Goal: Information Seeking & Learning: Learn about a topic

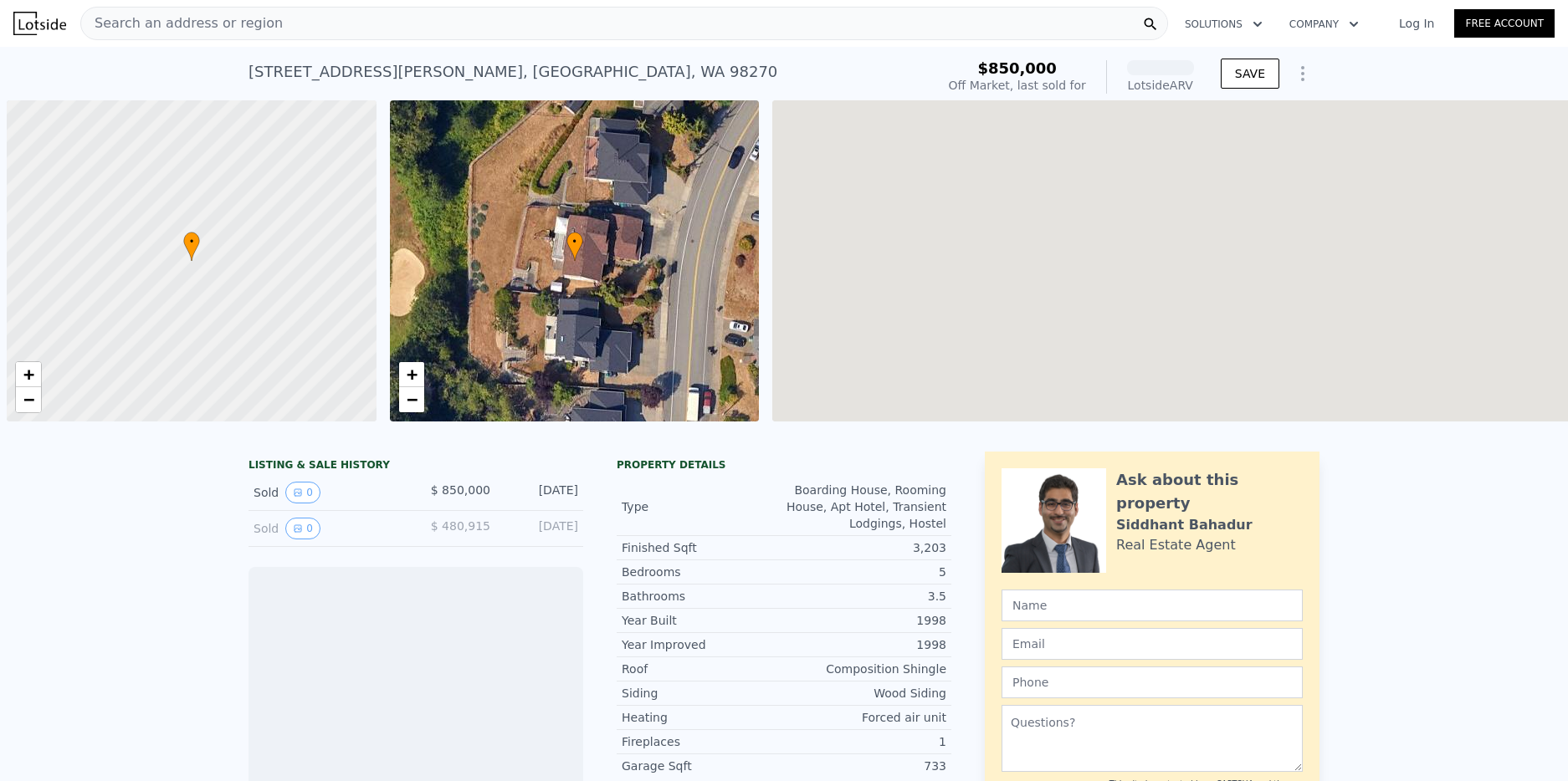
scroll to position [0, 6]
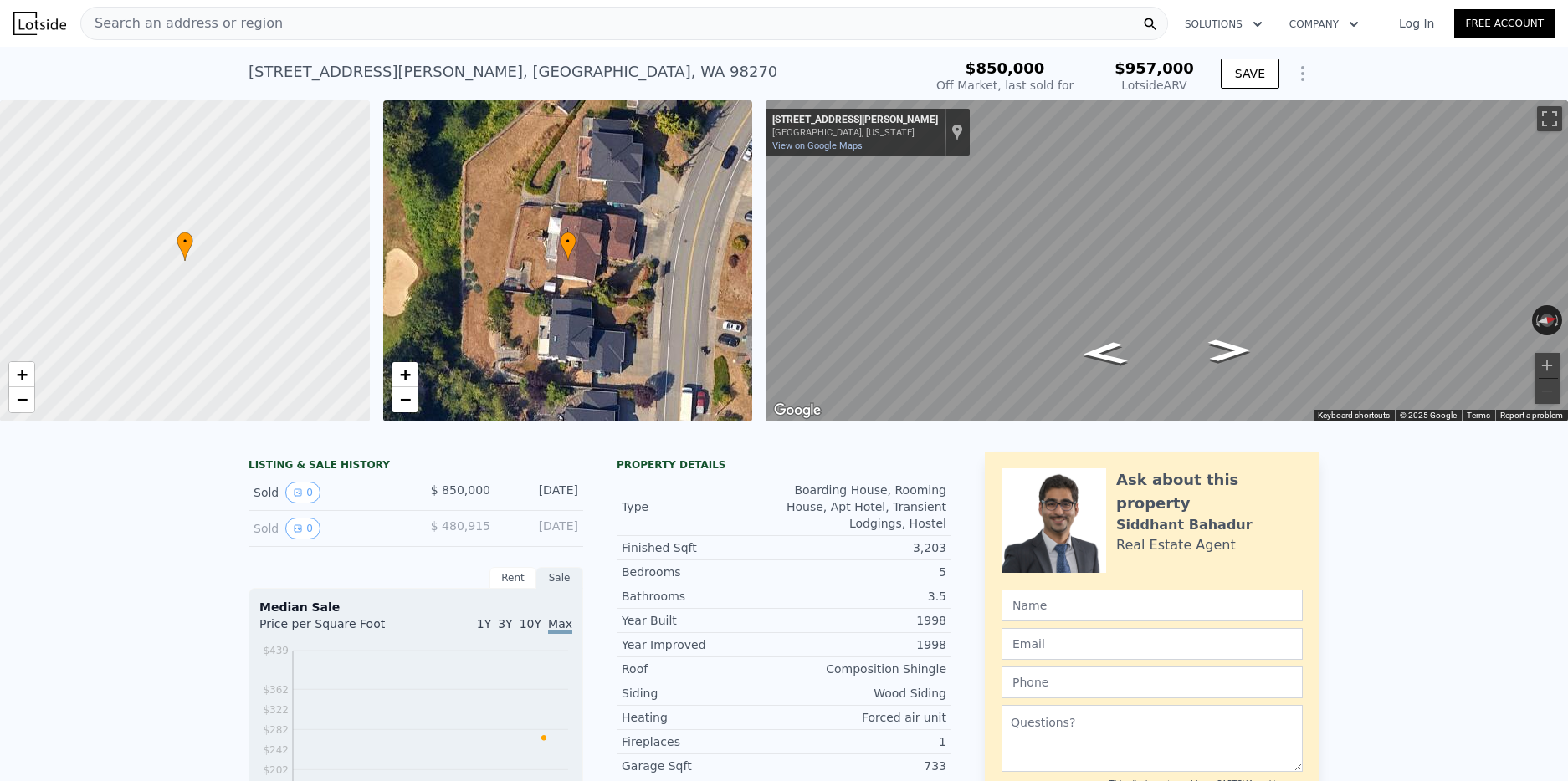
click at [252, 25] on span "Search an address or region" at bounding box center [182, 23] width 202 height 20
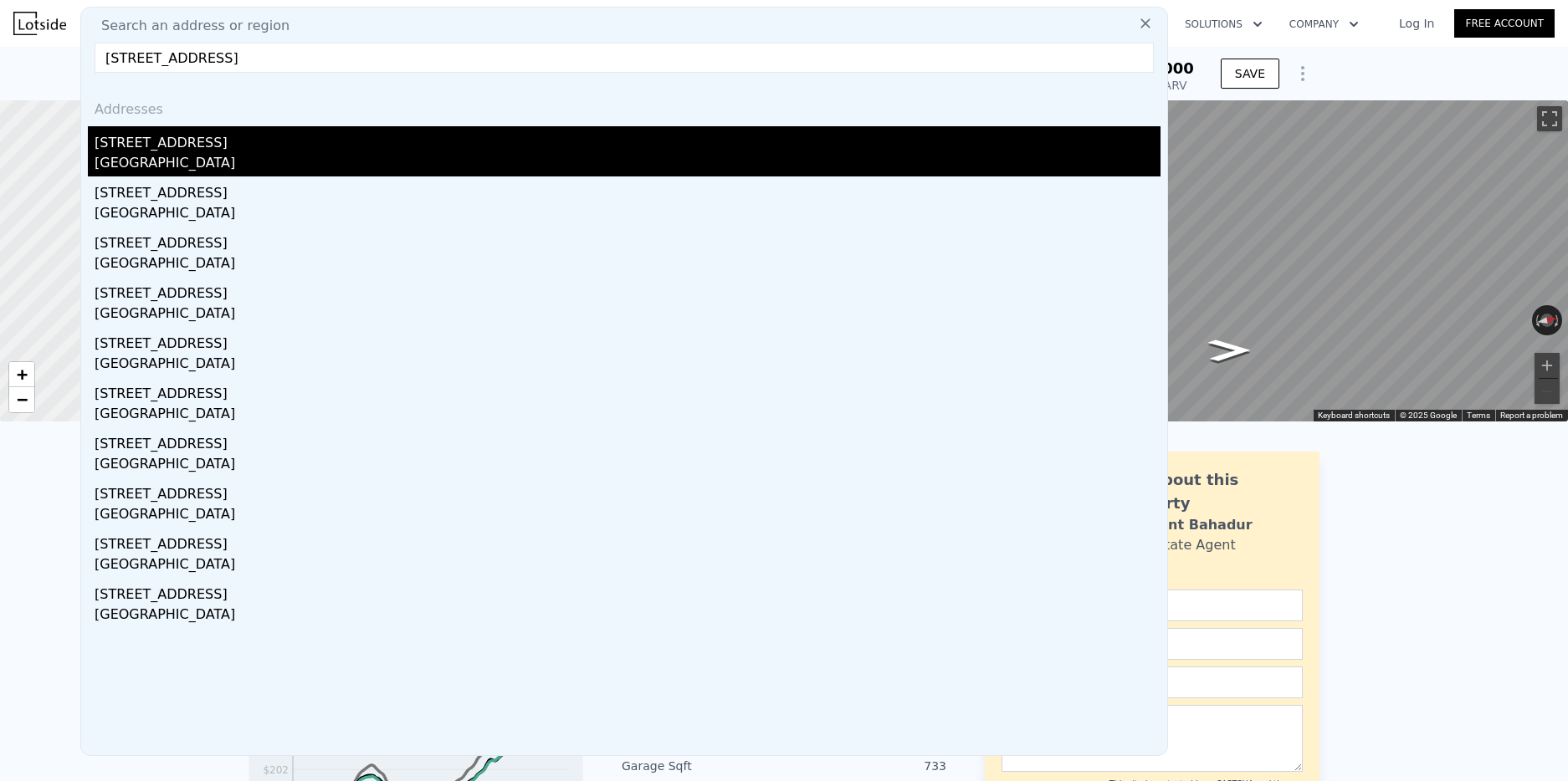
type input "5242 40th Ave SW, Seattle, WA 98136"
click at [162, 149] on div "[STREET_ADDRESS]" at bounding box center [628, 140] width 1066 height 27
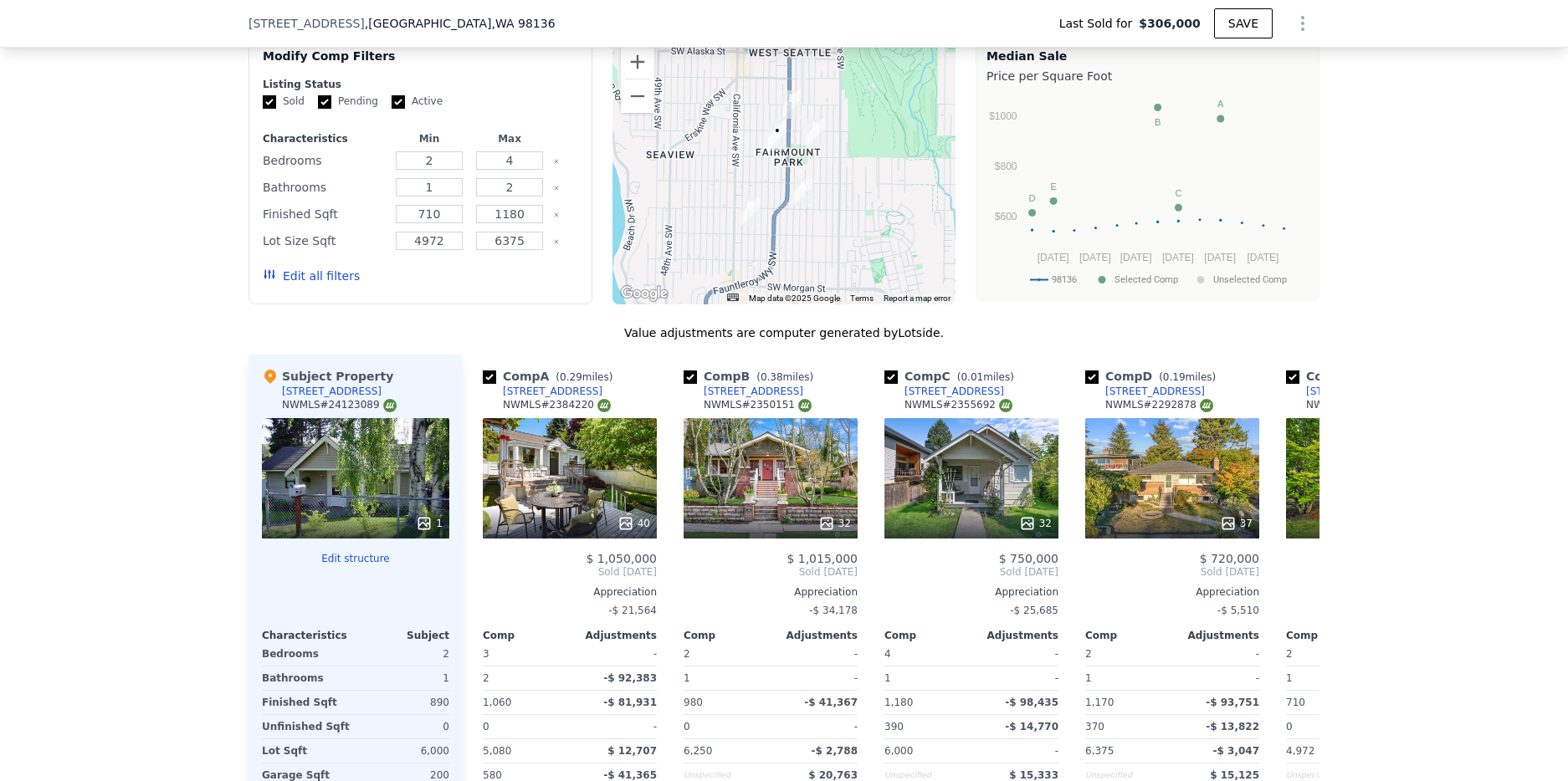
scroll to position [1593, 0]
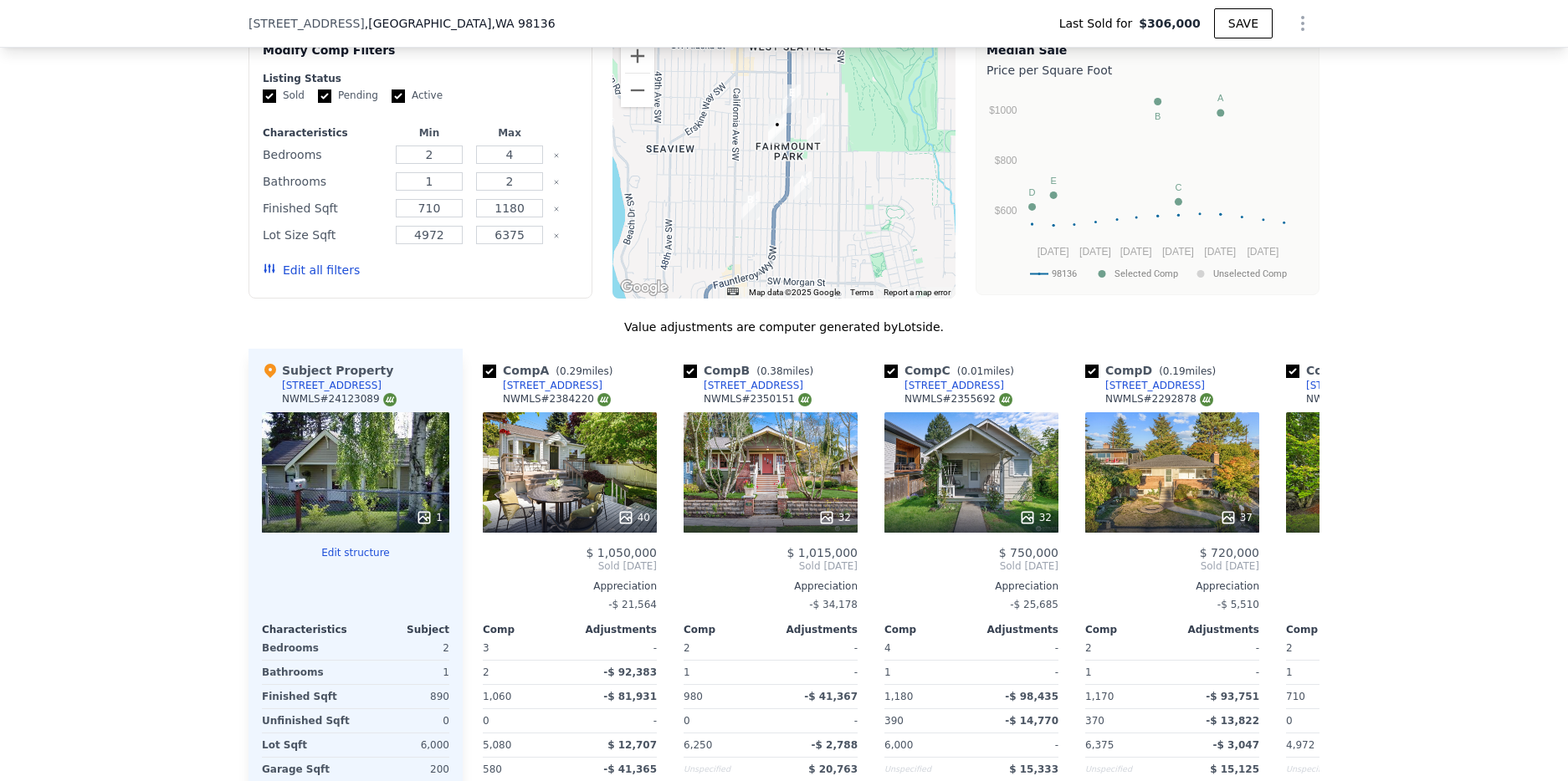
type input "$ 712,000"
type input "$ 329,583"
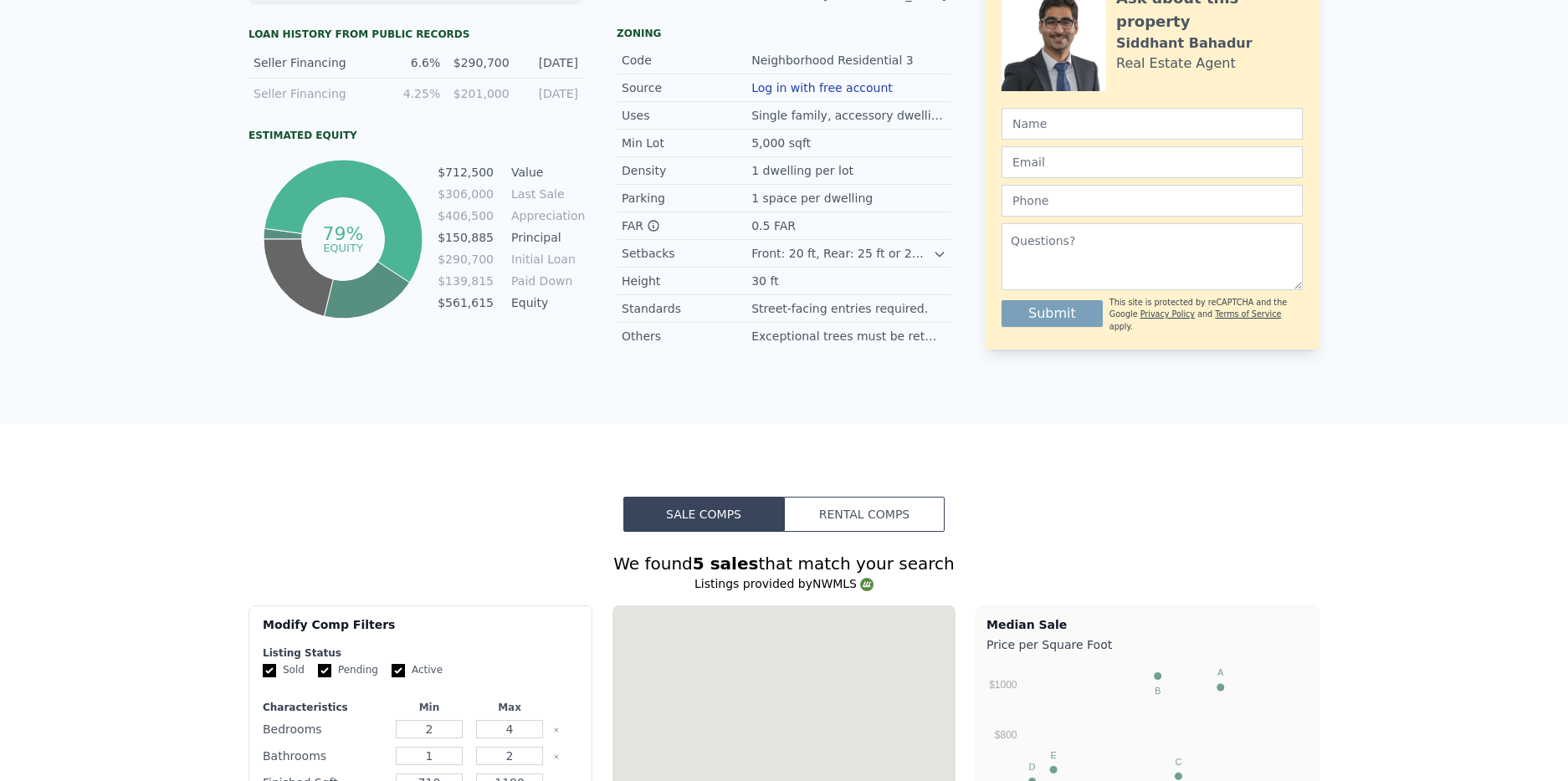
scroll to position [0, 0]
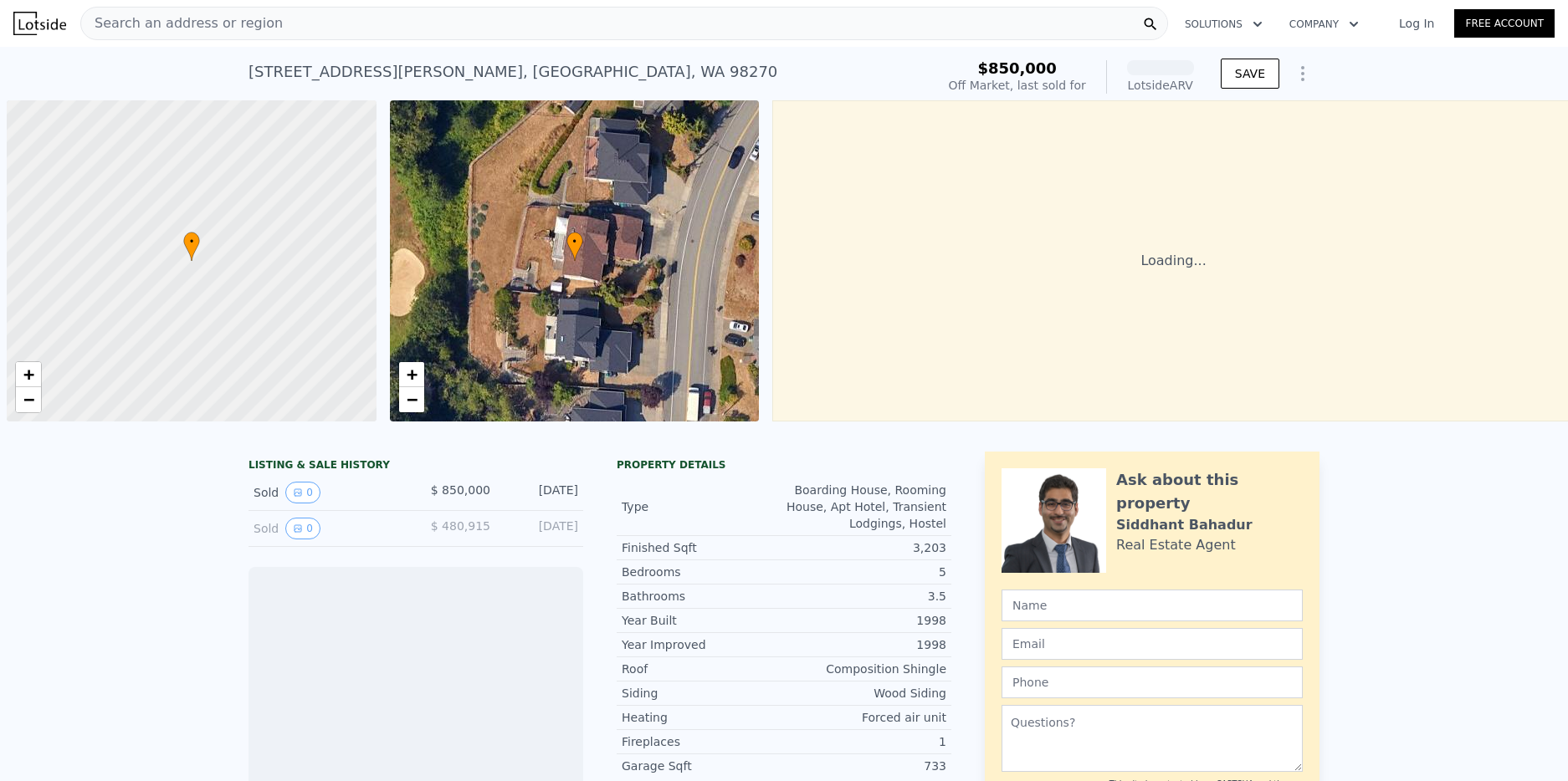
scroll to position [0, 6]
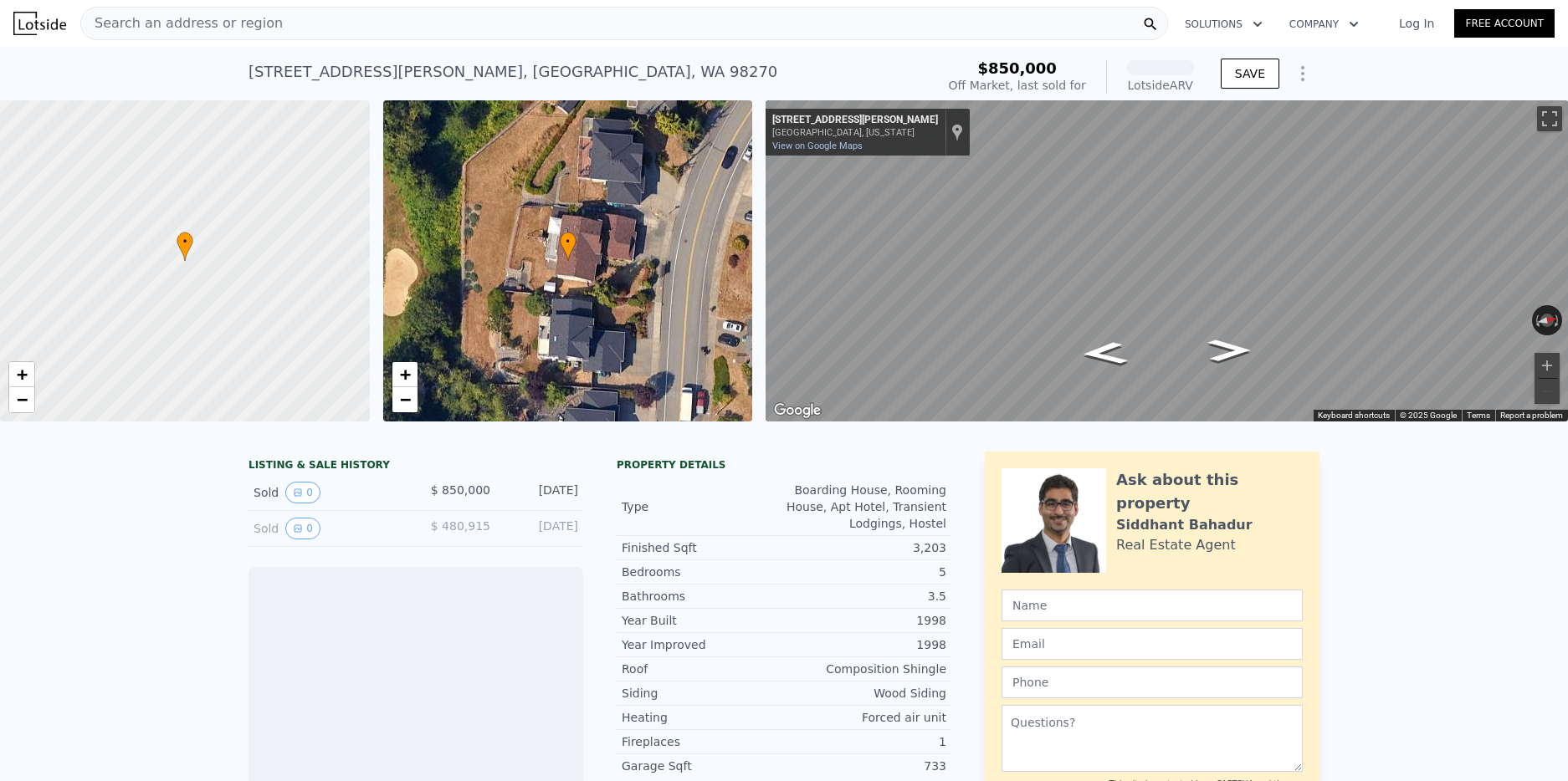
click at [326, 30] on div "Search an address or region" at bounding box center [625, 22] width 1088 height 33
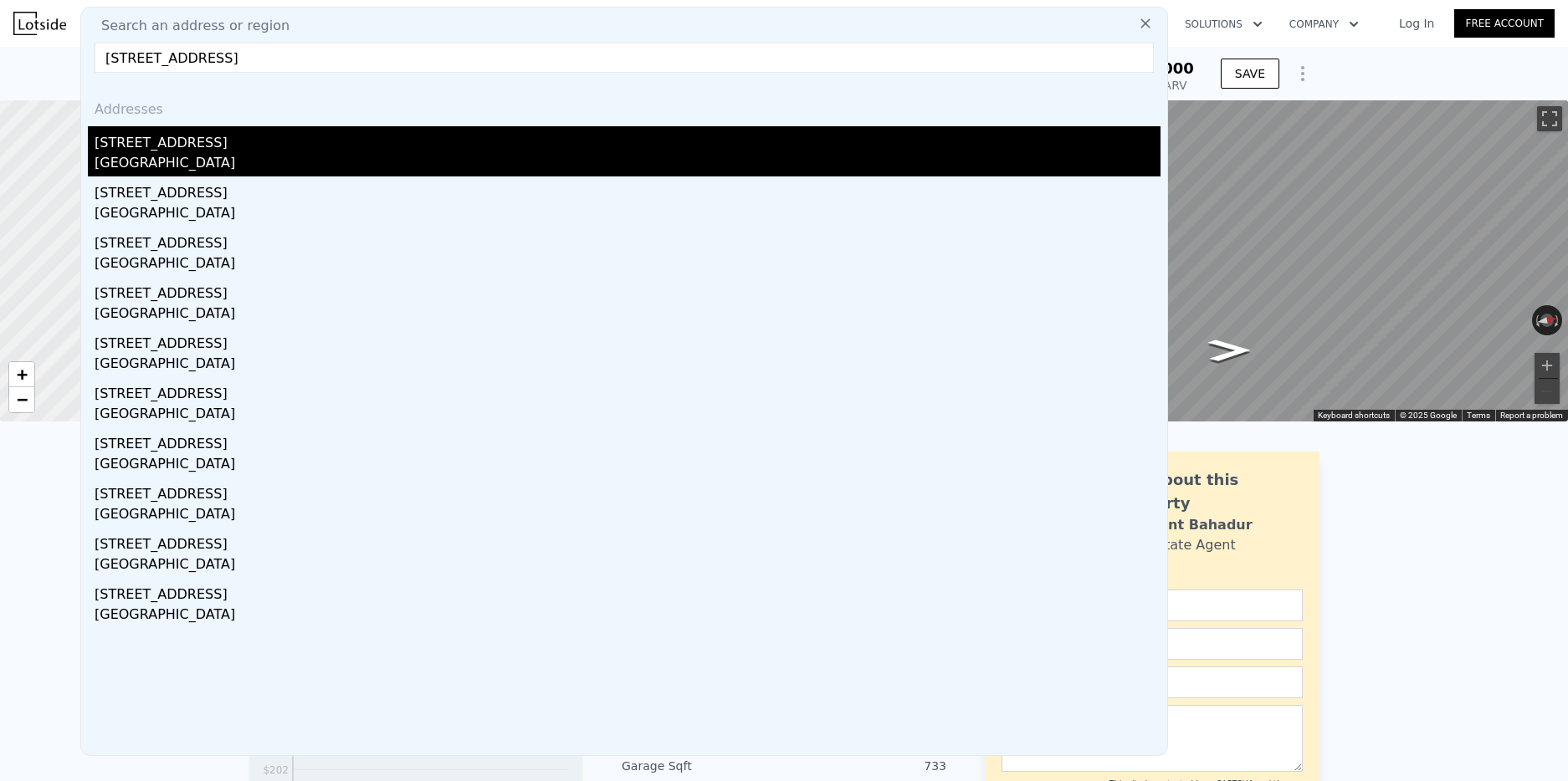
type input "[STREET_ADDRESS]"
click at [181, 154] on div "[GEOGRAPHIC_DATA]" at bounding box center [628, 165] width 1066 height 23
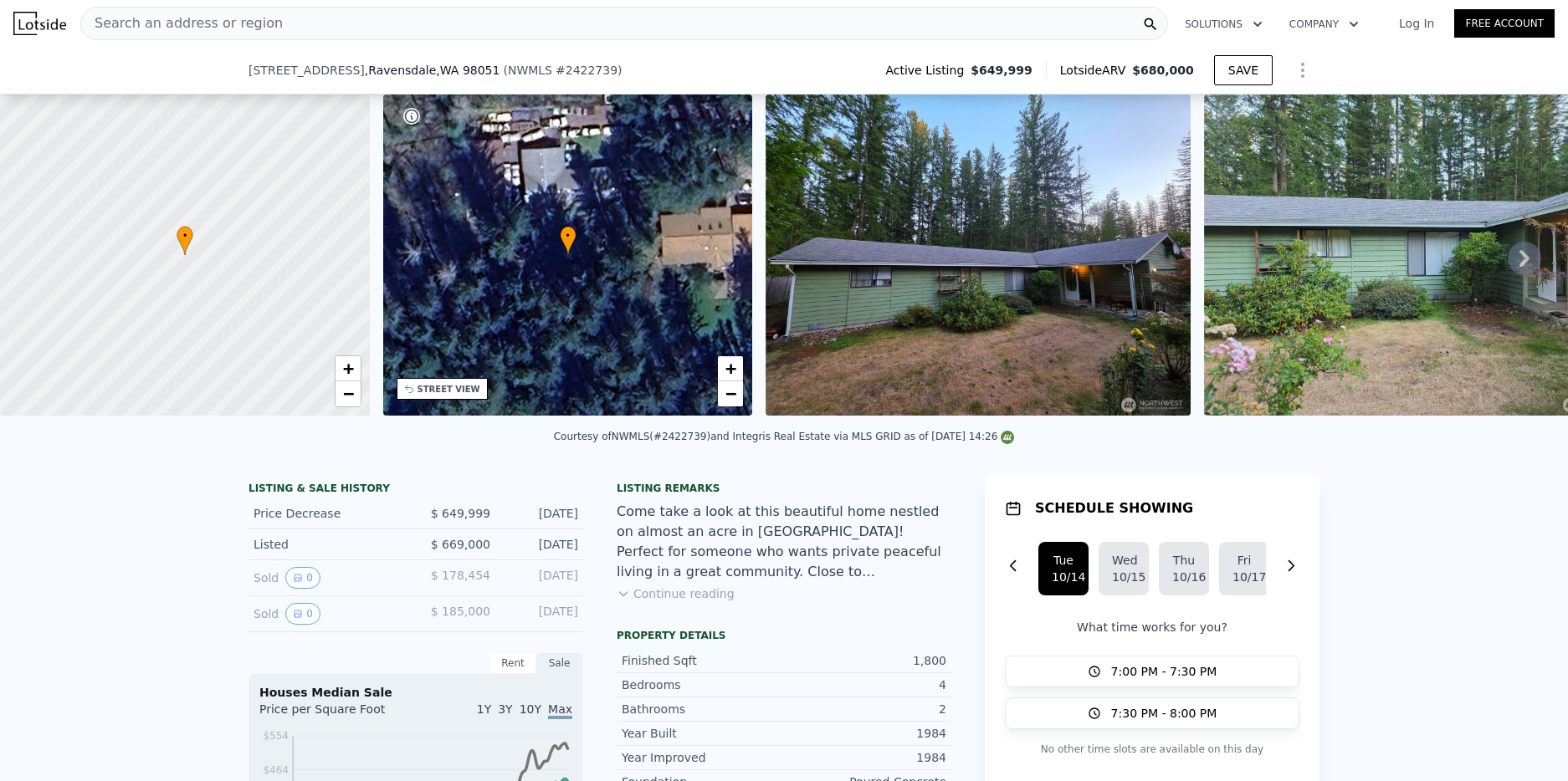
scroll to position [407, 0]
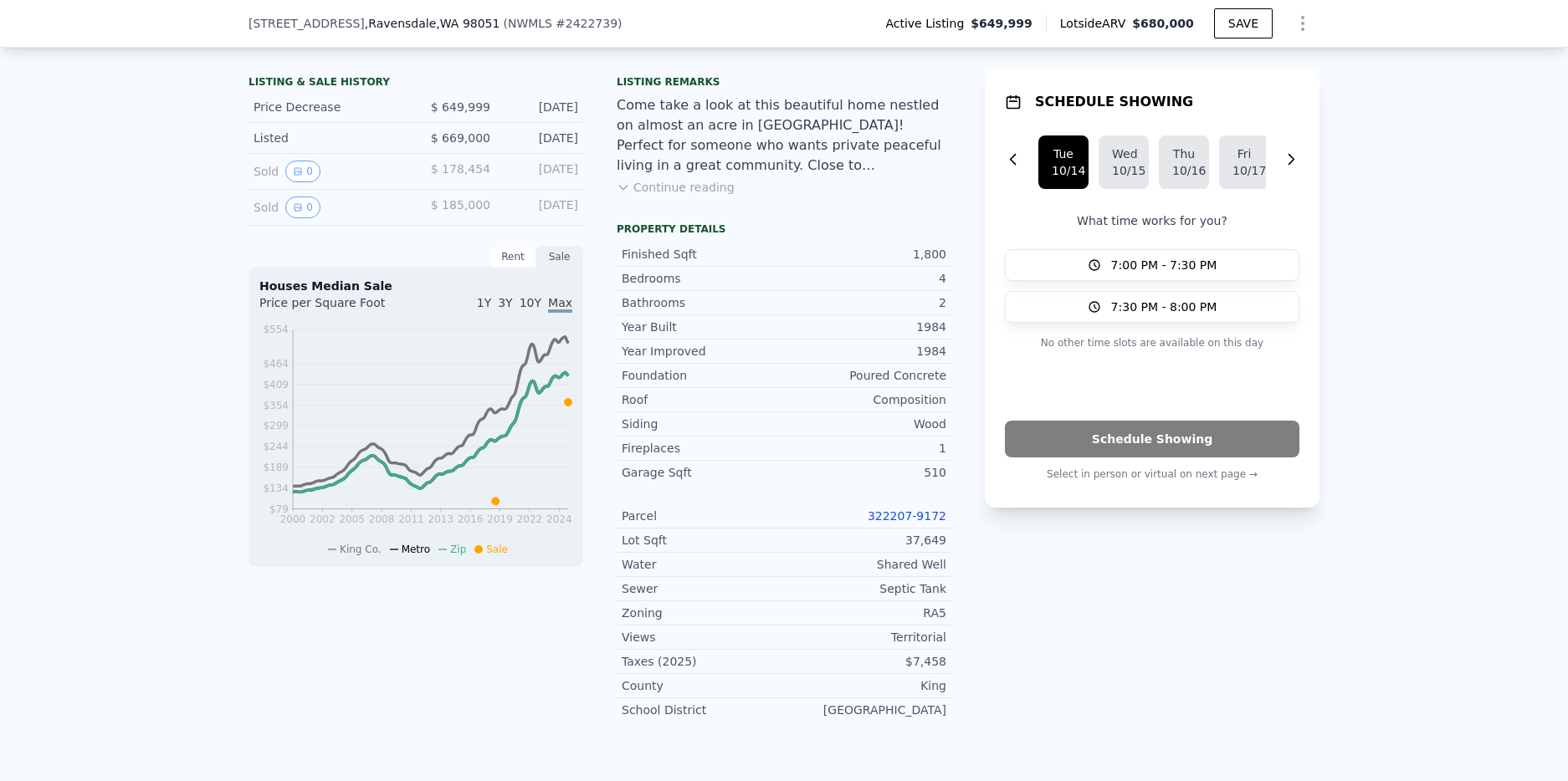
click at [891, 511] on link "322207-9172" at bounding box center [907, 516] width 79 height 13
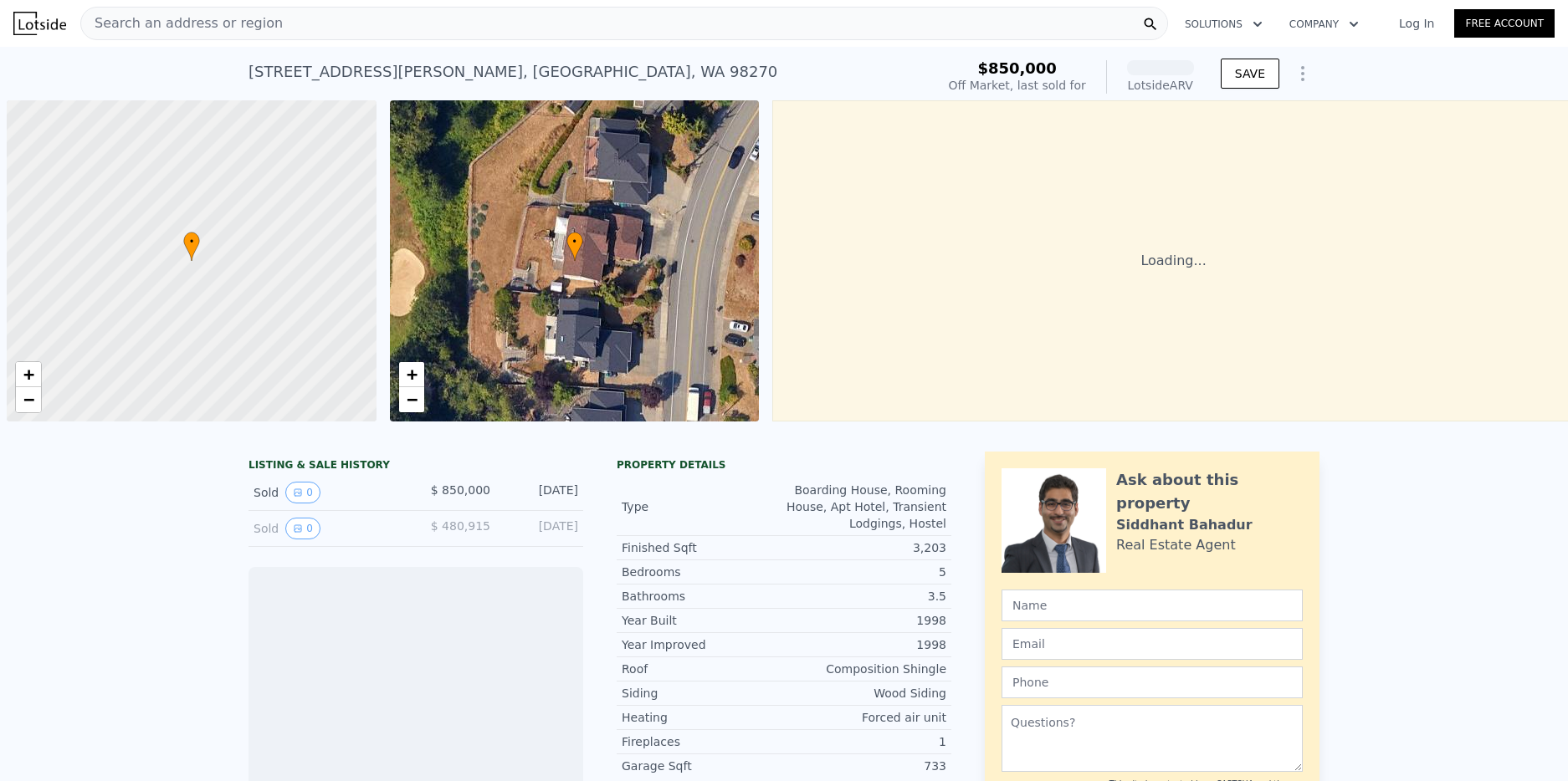
scroll to position [0, 6]
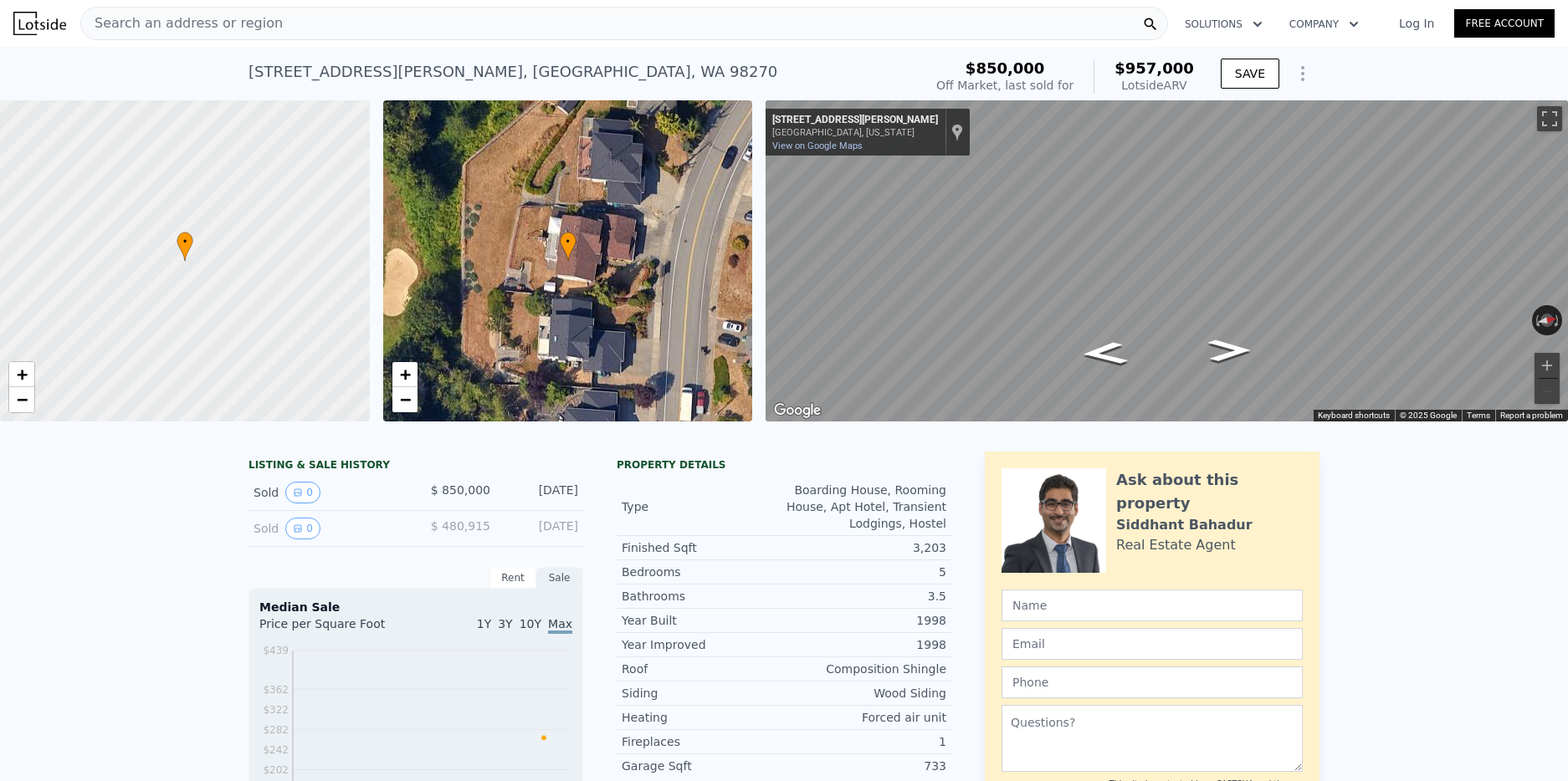
click at [255, 18] on span "Search an address or region" at bounding box center [182, 23] width 202 height 20
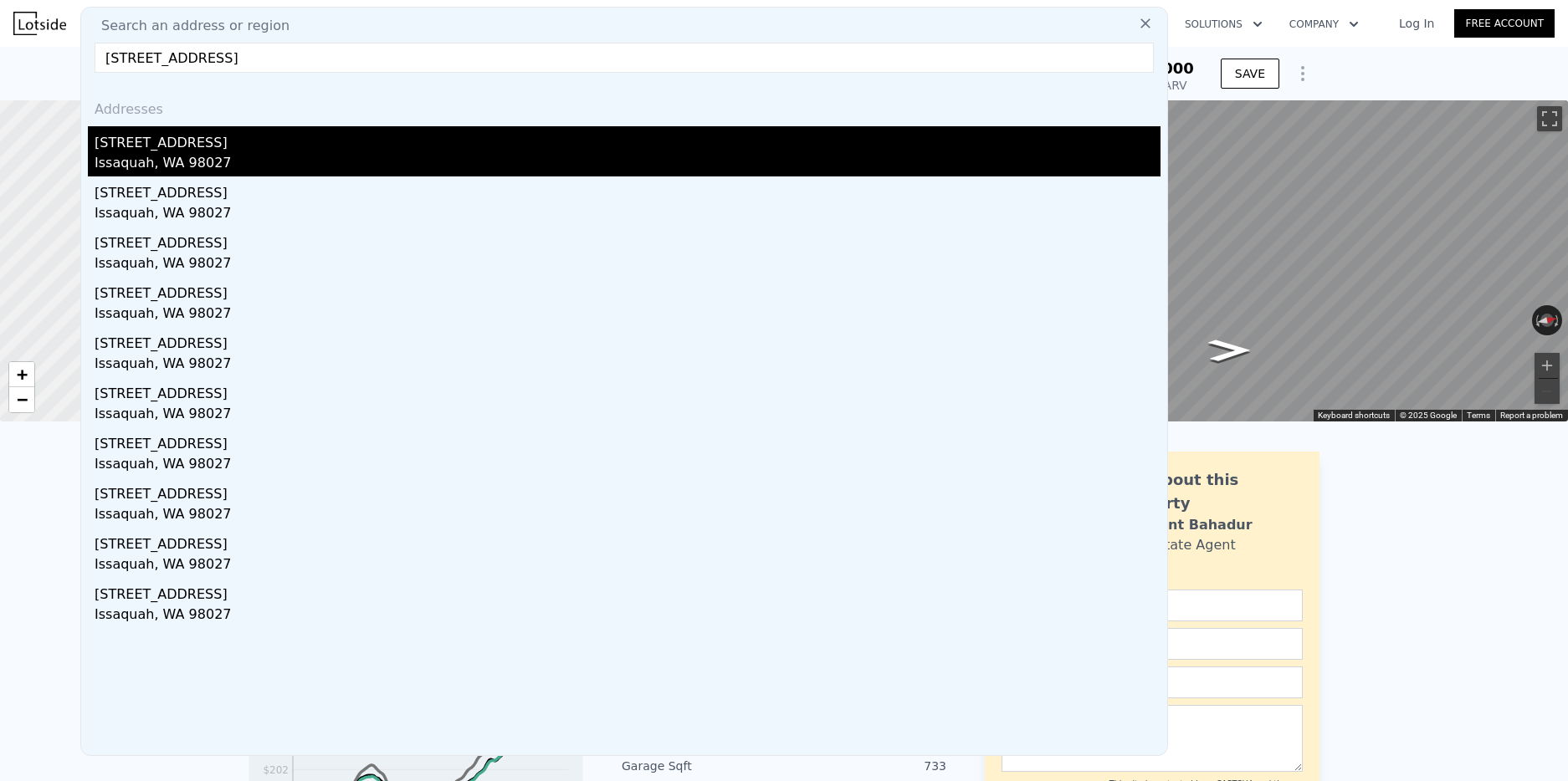
type input "25115 SE 133rd Way, Issaquah, WA 98027"
click at [141, 151] on div "25115 SE 133rd Way" at bounding box center [628, 140] width 1066 height 27
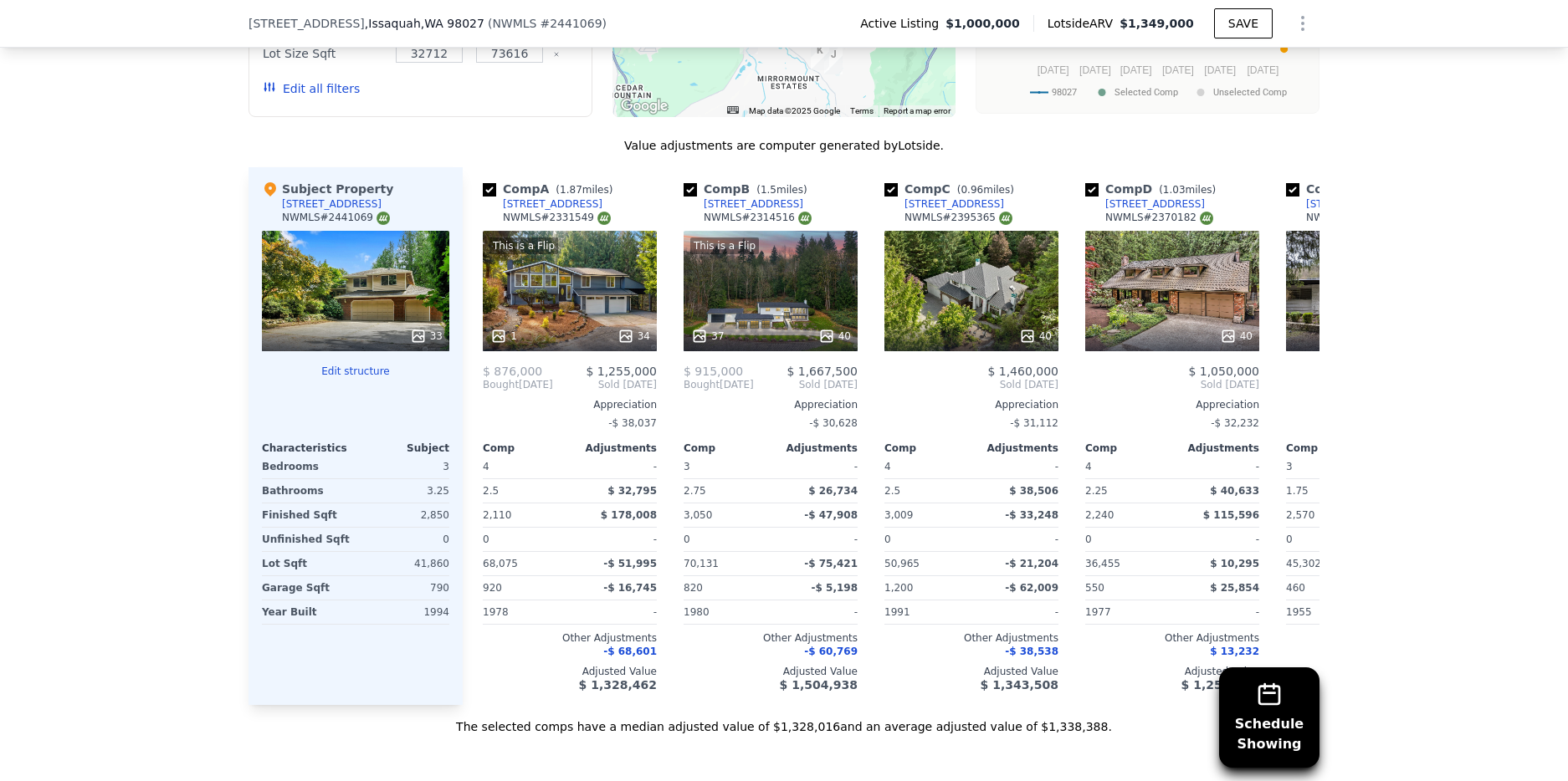
scroll to position [1733, 0]
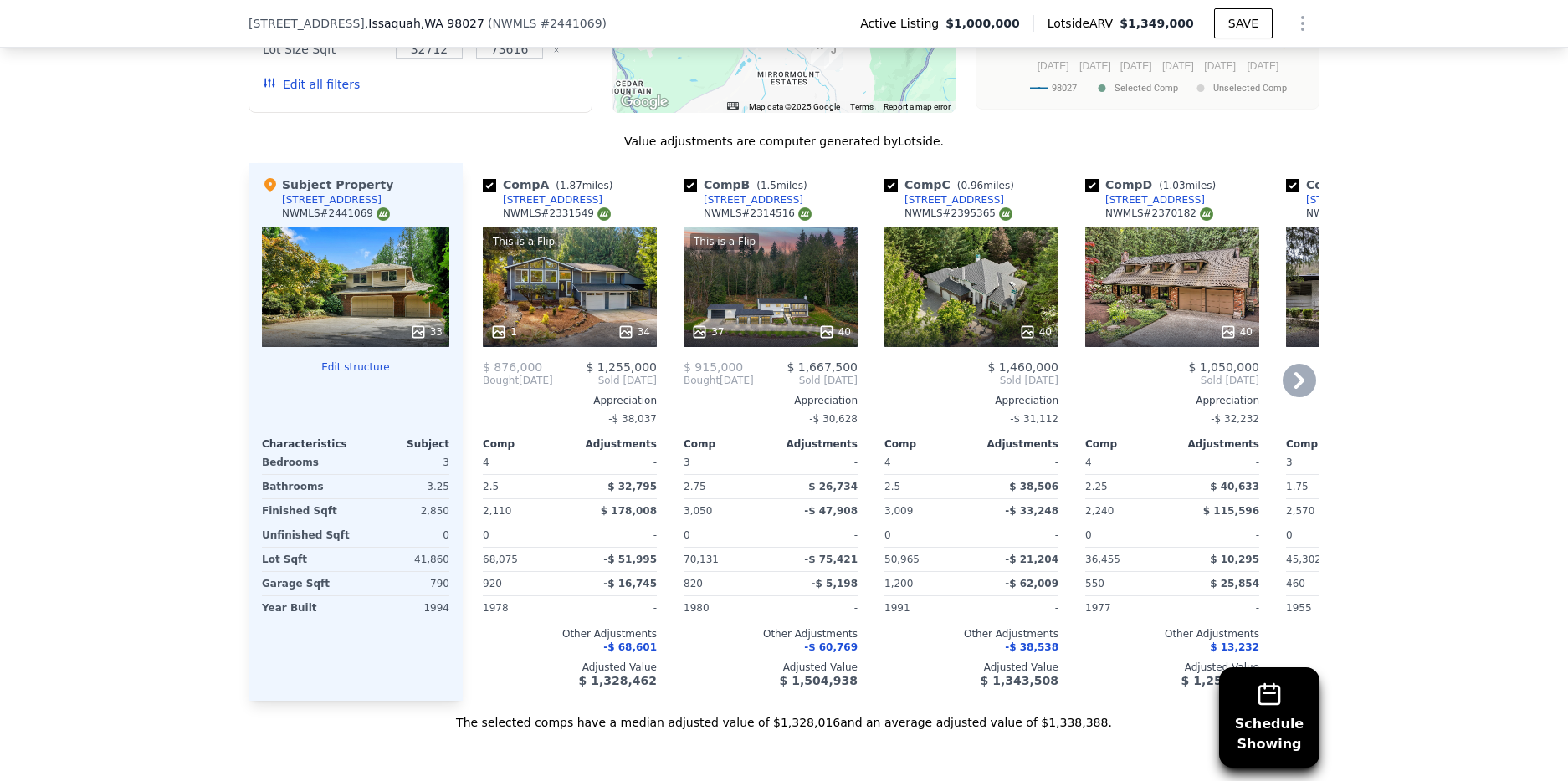
click at [763, 290] on div "This is a Flip 37 40" at bounding box center [771, 287] width 174 height 120
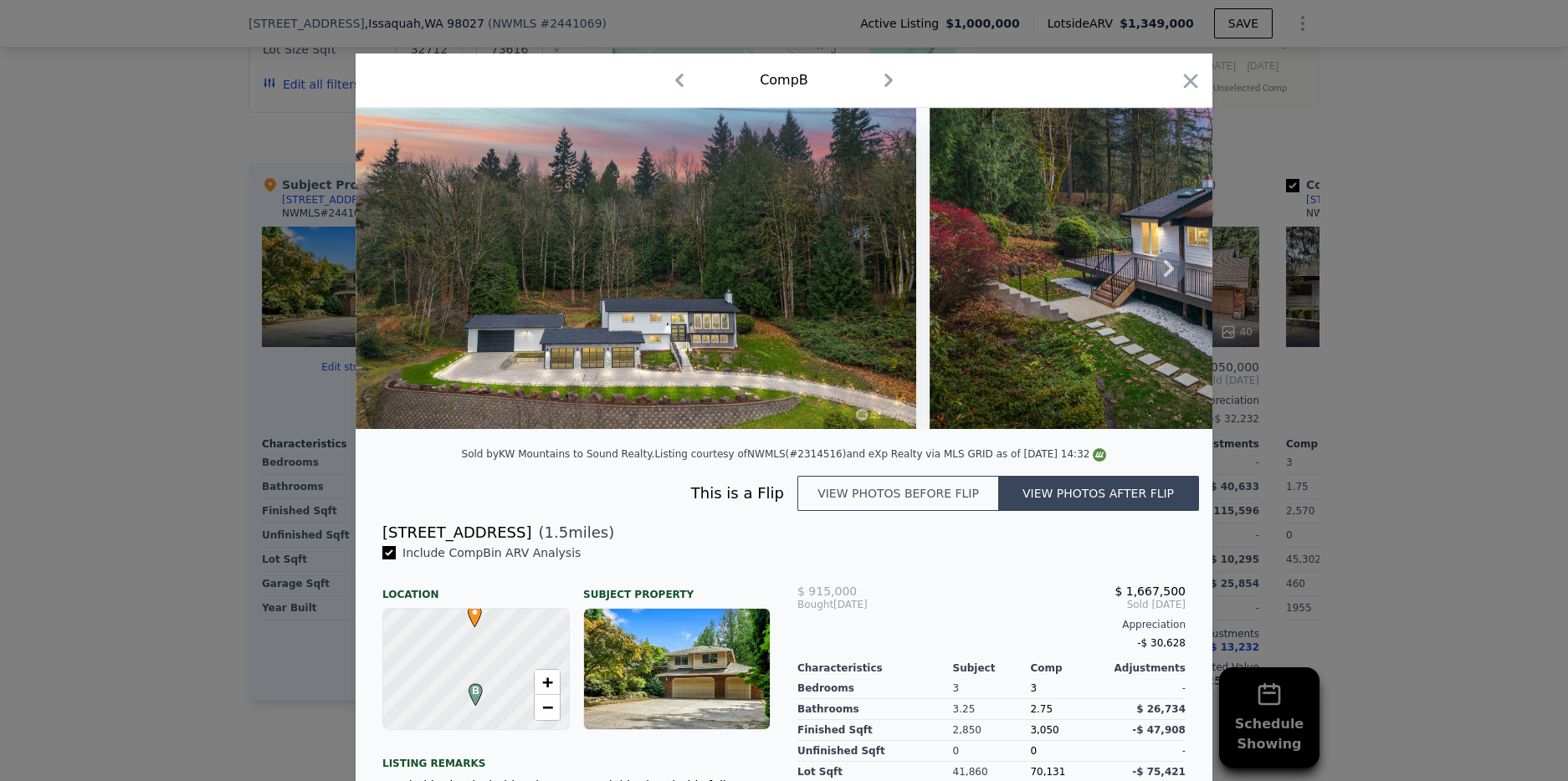
click at [649, 356] on img at bounding box center [636, 268] width 561 height 322
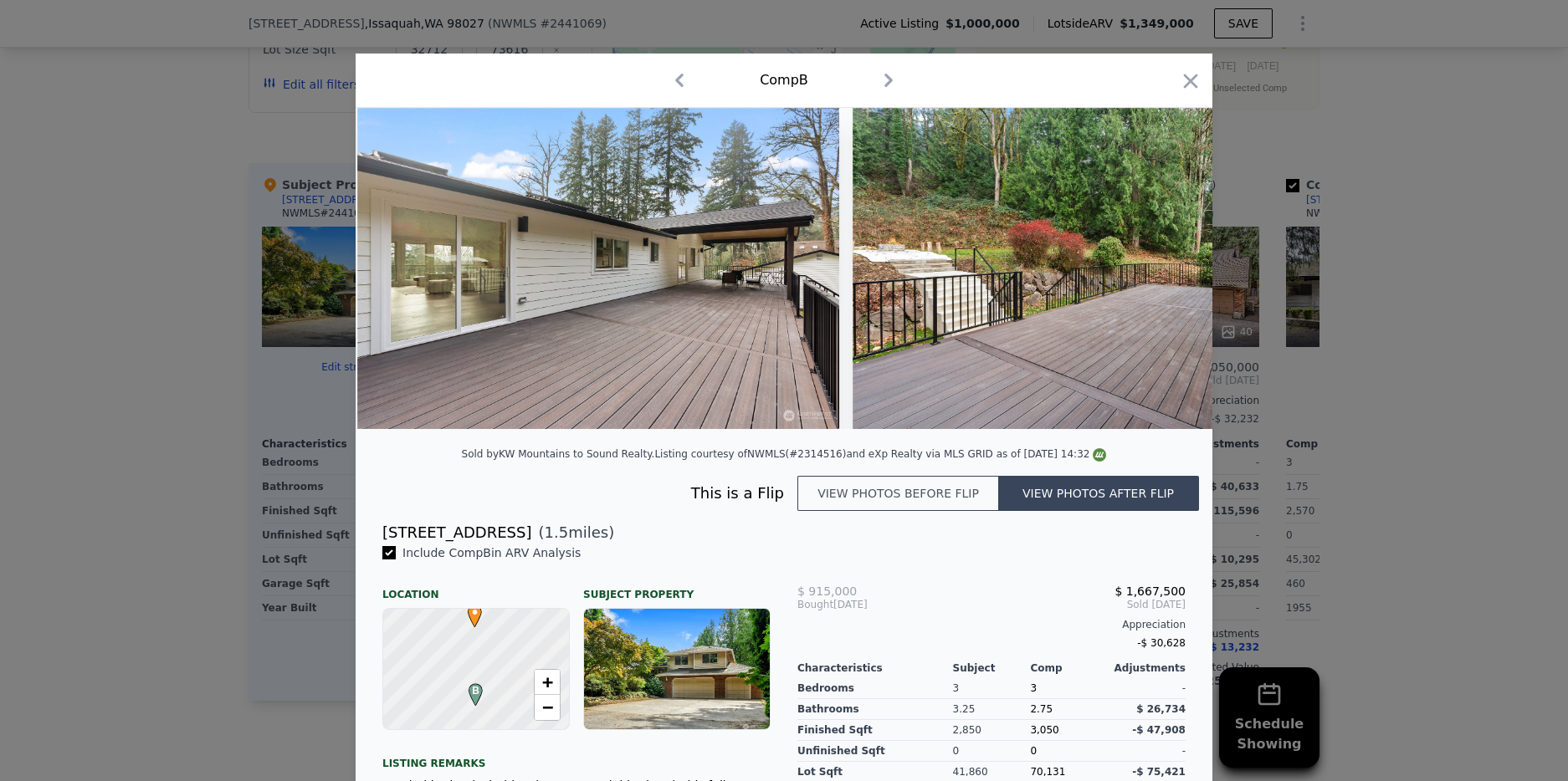
scroll to position [0, 16581]
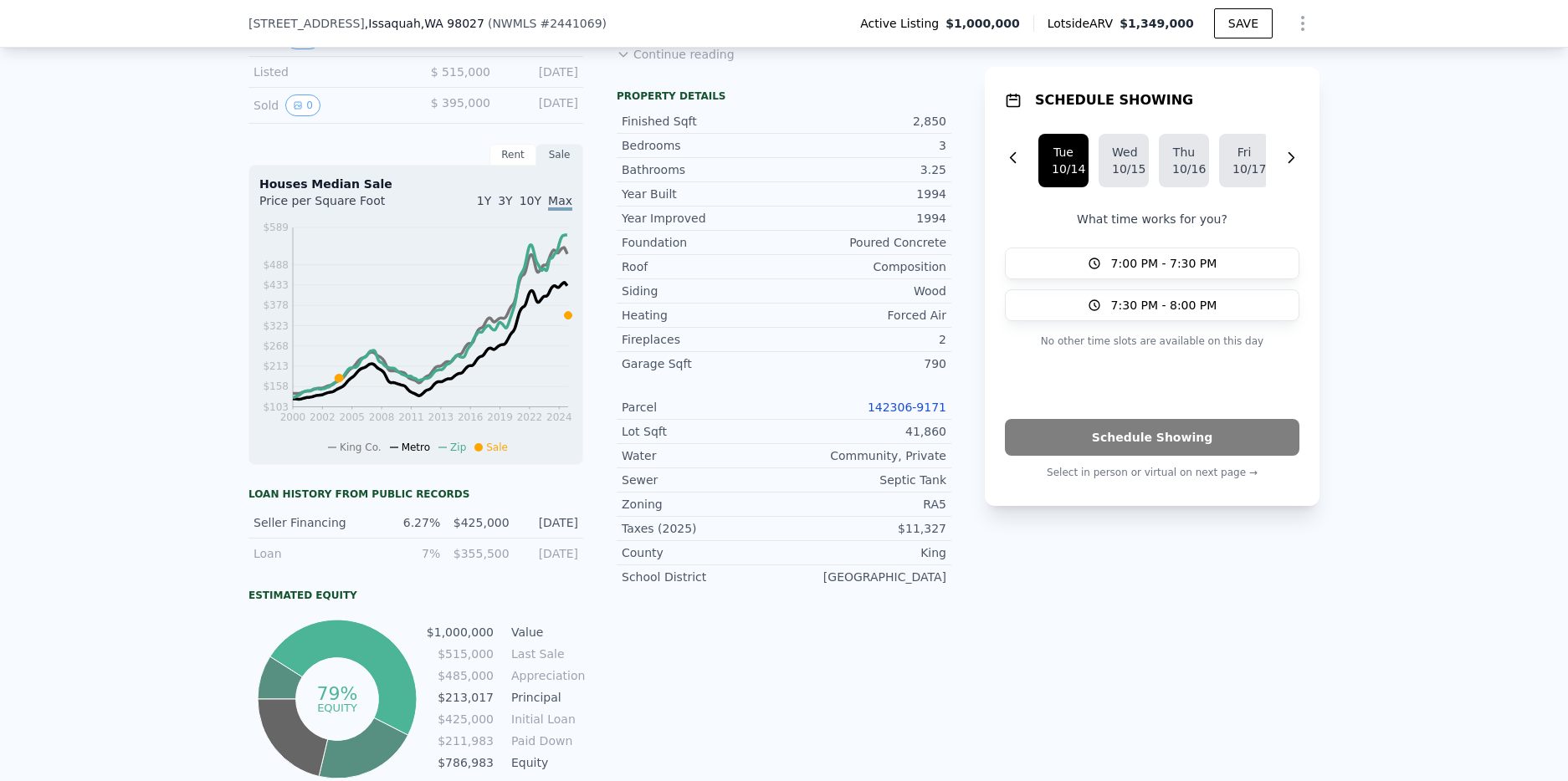
scroll to position [546, 0]
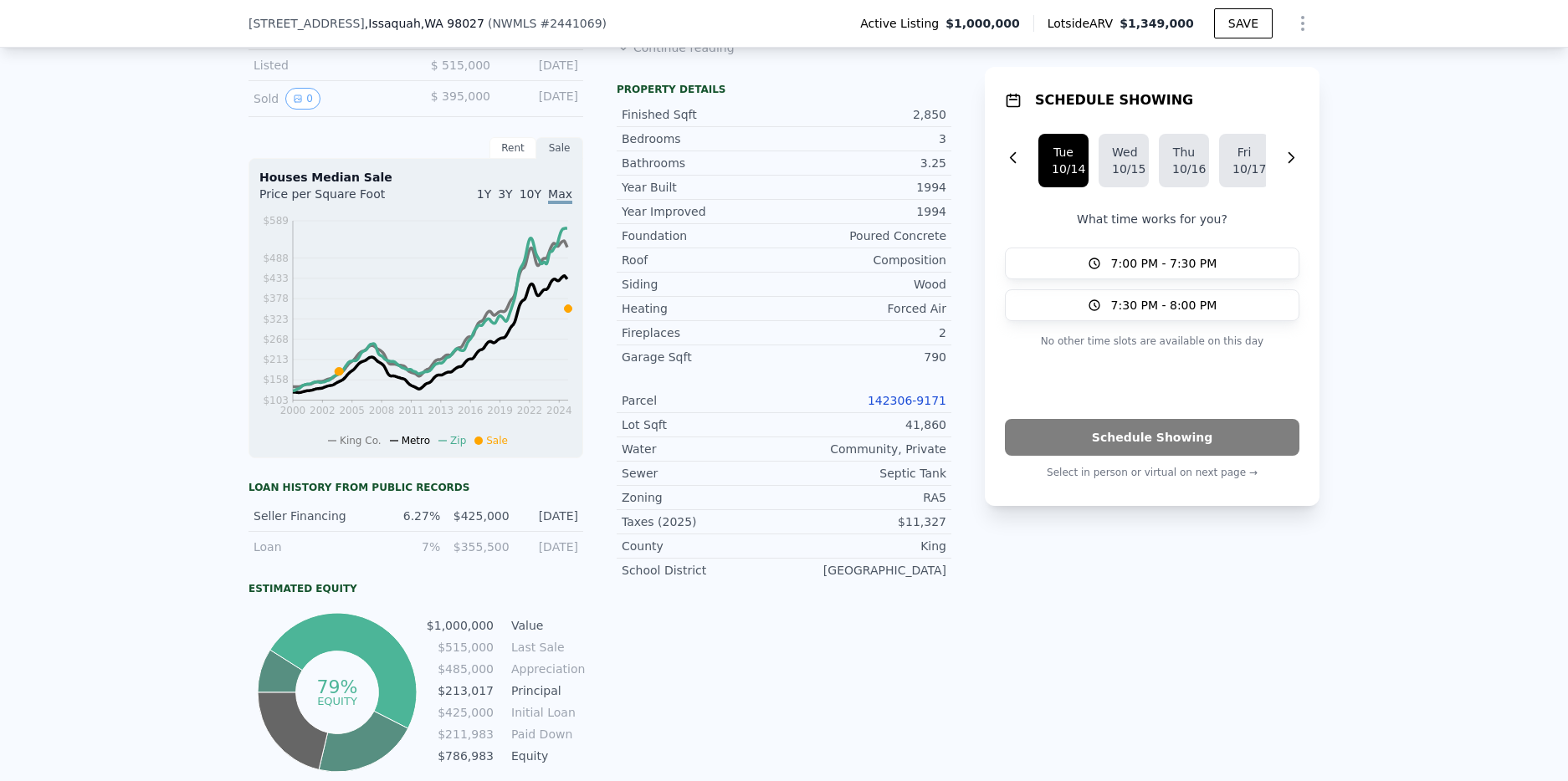
click at [915, 395] on link "142306-9171" at bounding box center [907, 400] width 79 height 13
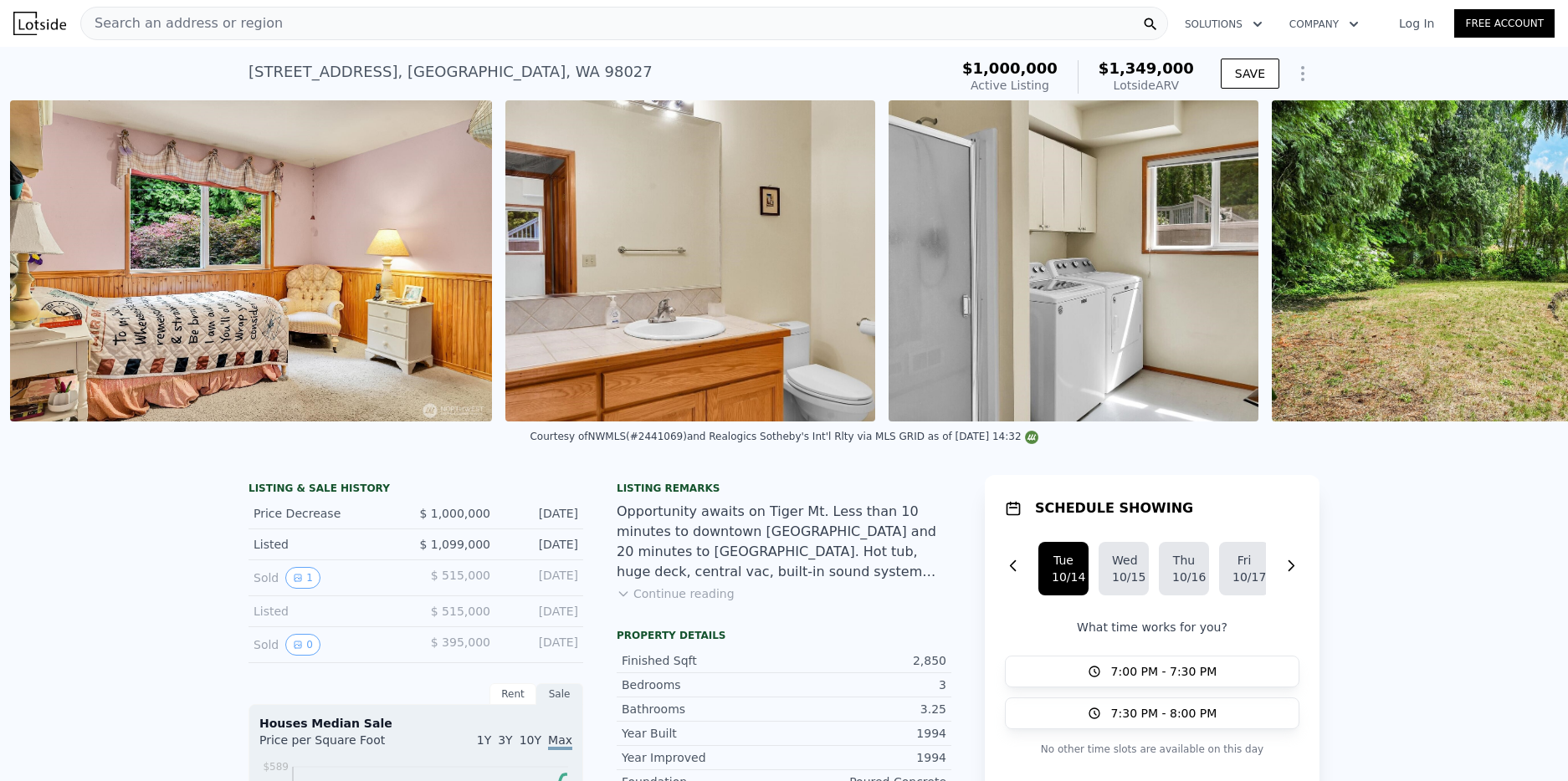
scroll to position [0, 10721]
